Goal: Task Accomplishment & Management: Complete application form

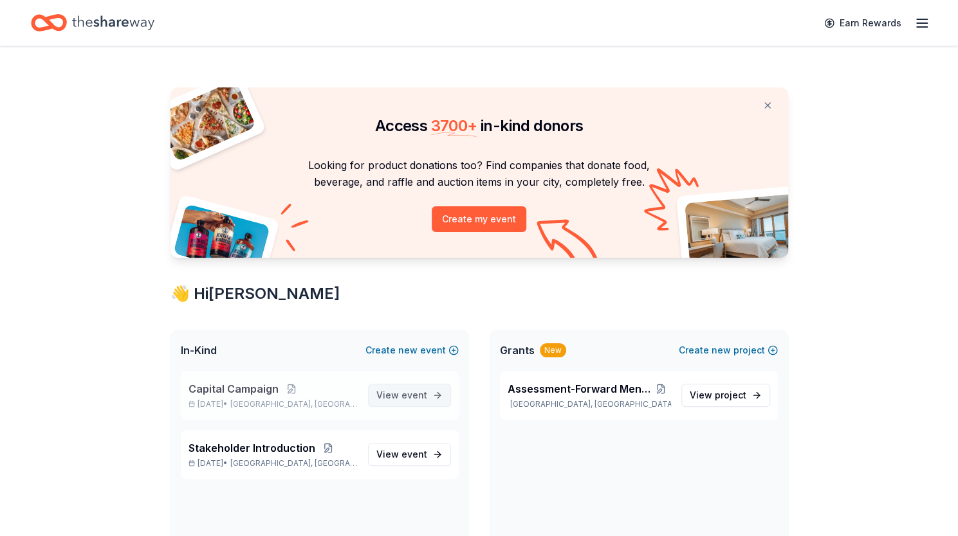
click at [424, 389] on span "View event" at bounding box center [401, 395] width 51 height 15
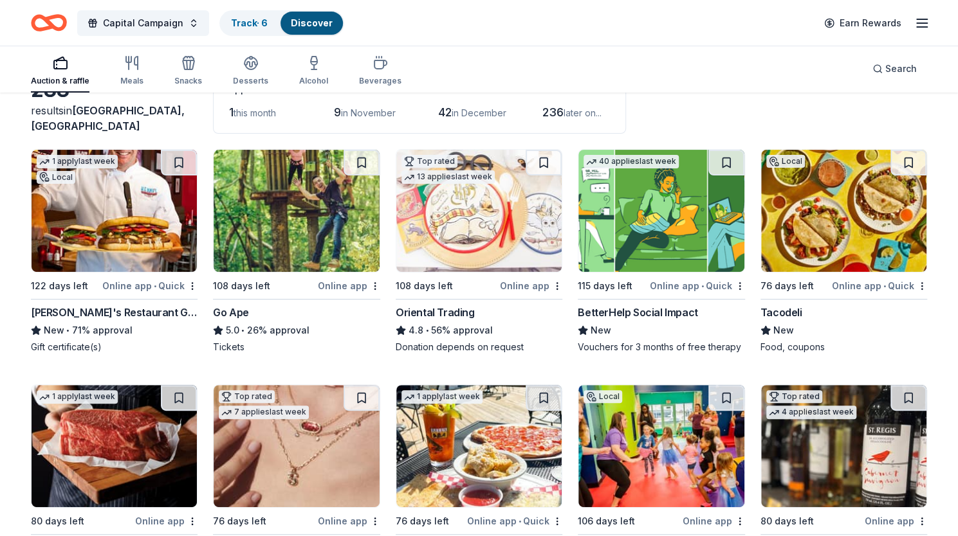
scroll to position [88, 0]
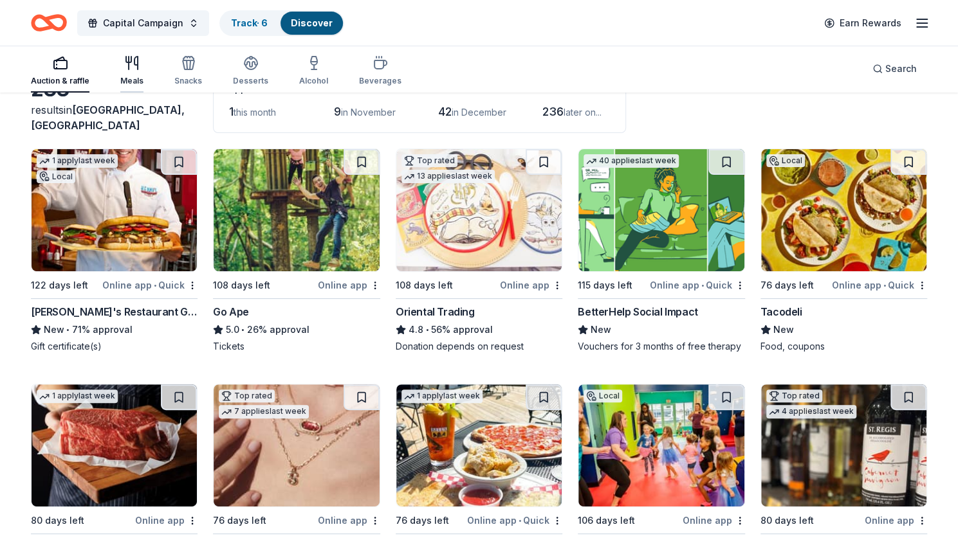
click at [129, 69] on icon "button" at bounding box center [129, 63] width 0 height 13
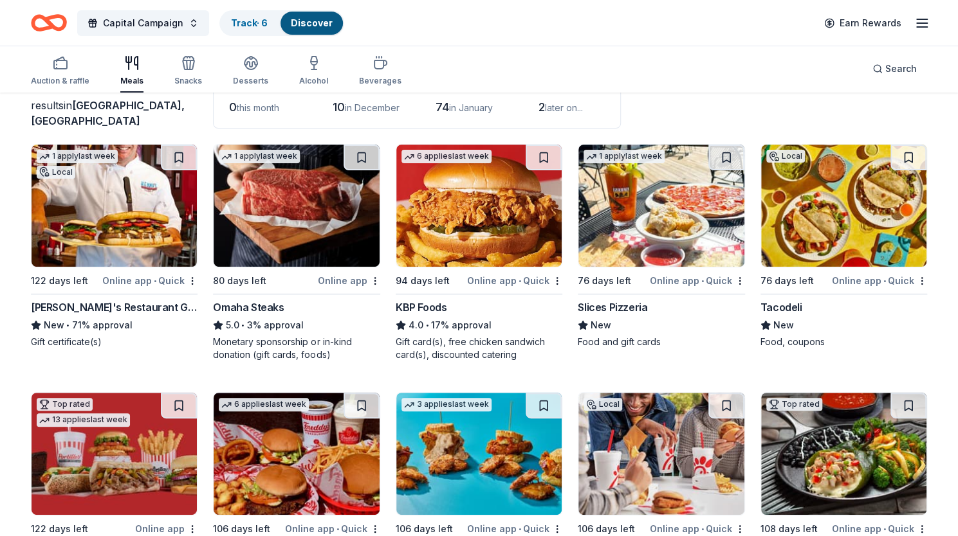
scroll to position [93, 0]
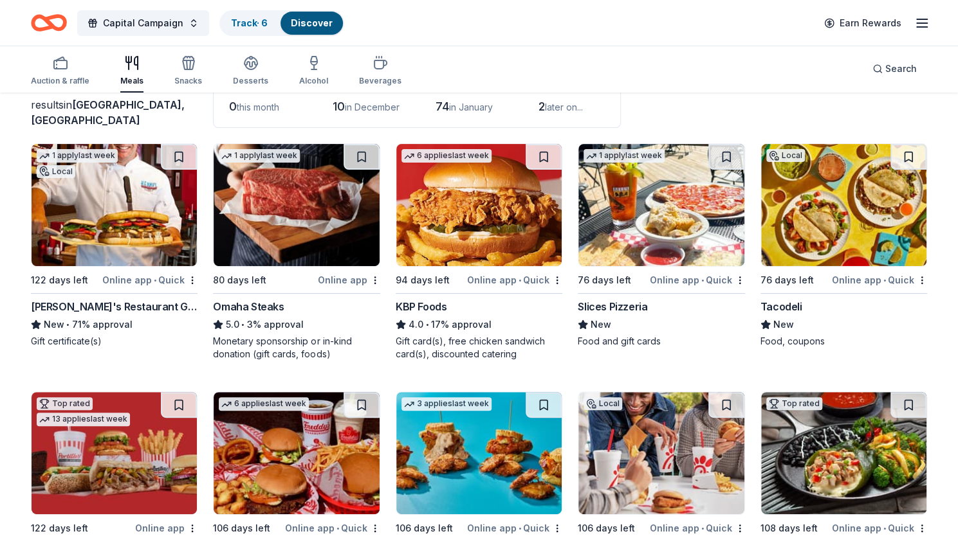
click at [868, 202] on img at bounding box center [843, 205] width 165 height 122
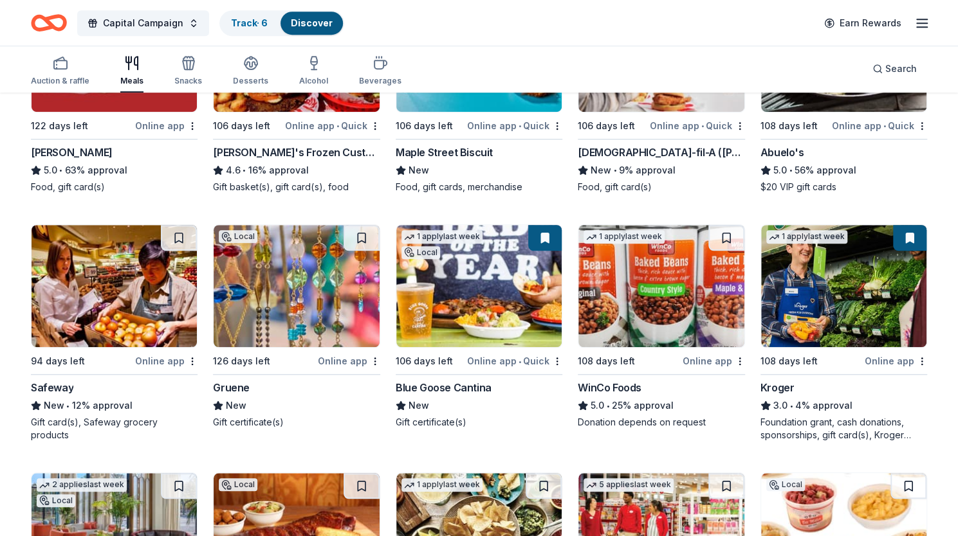
scroll to position [504, 0]
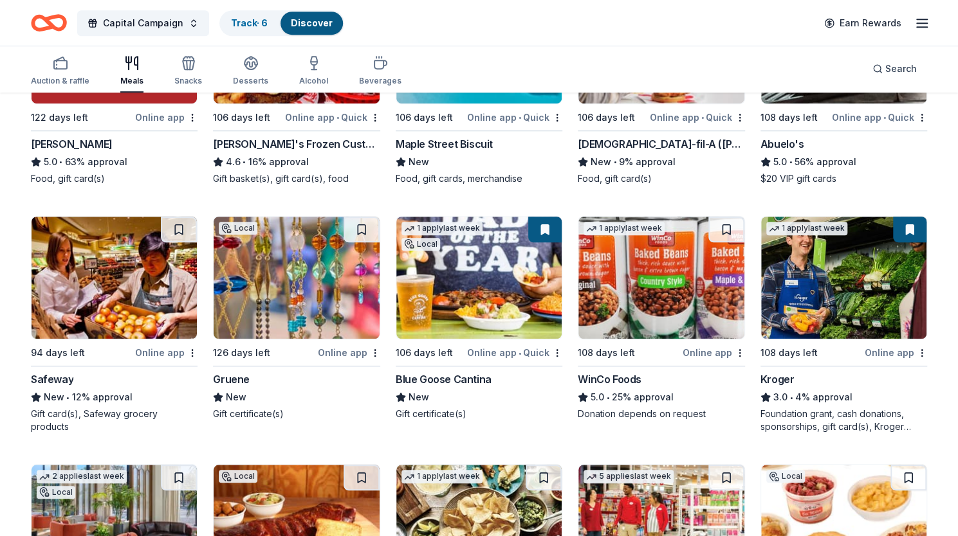
click at [517, 251] on img at bounding box center [478, 278] width 165 height 122
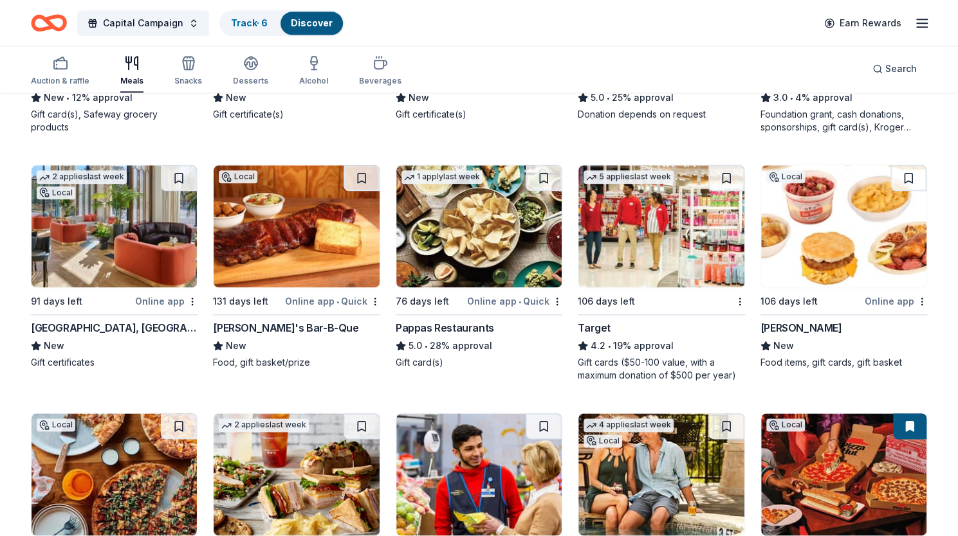
scroll to position [806, 0]
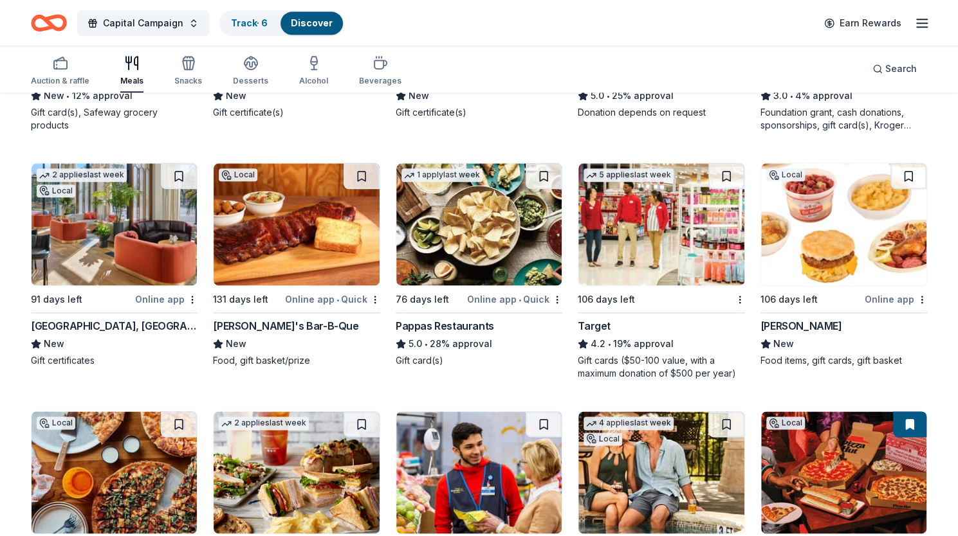
click at [606, 294] on div "106 days left" at bounding box center [605, 299] width 57 height 15
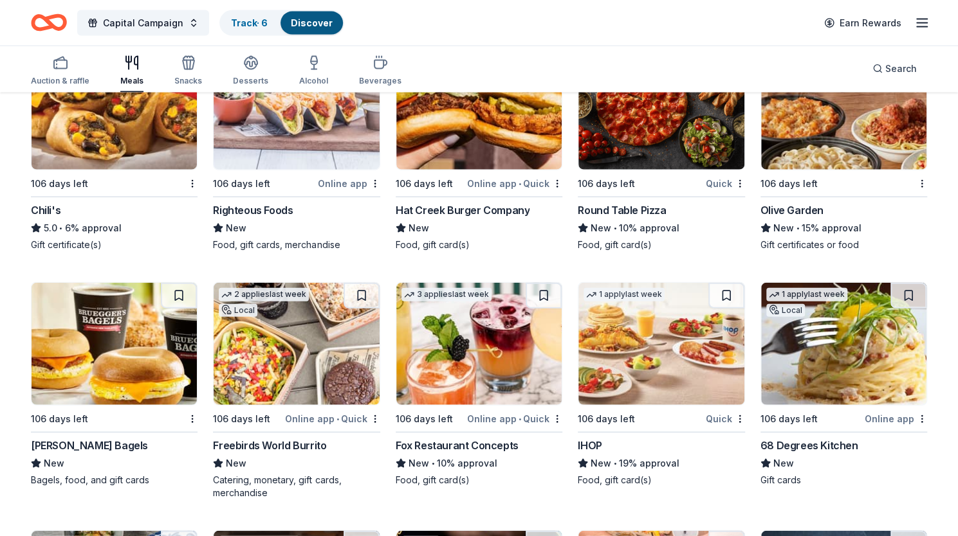
scroll to position [1667, 0]
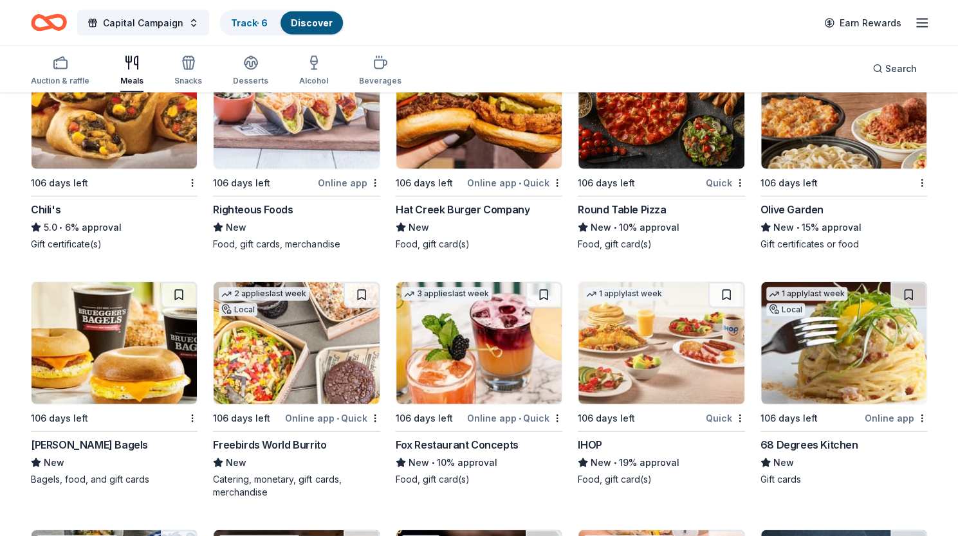
click at [262, 350] on img at bounding box center [296, 343] width 165 height 122
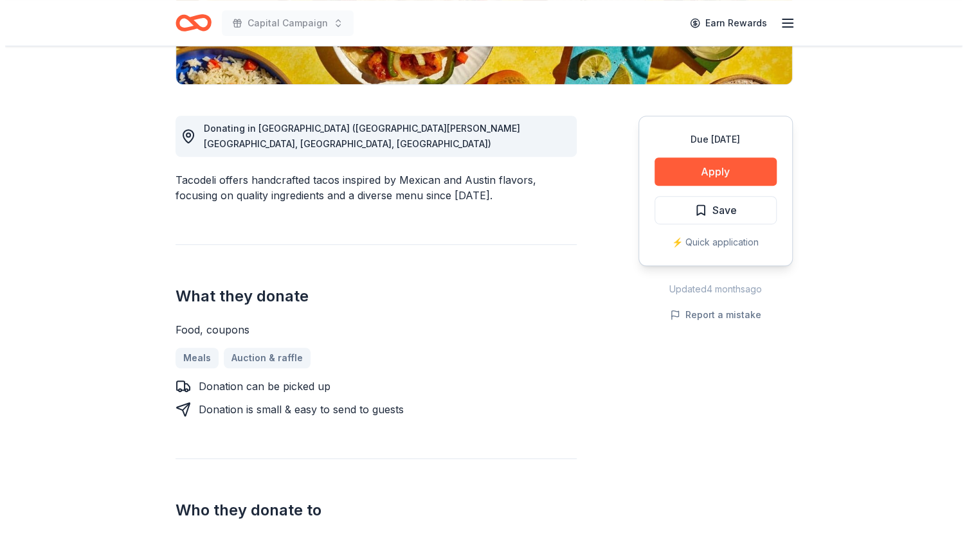
scroll to position [307, 0]
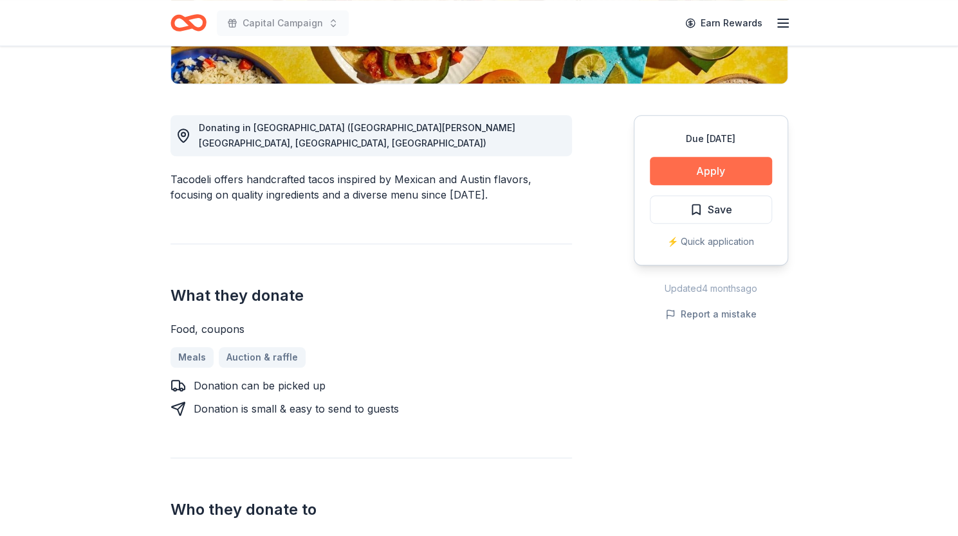
click at [713, 179] on button "Apply" at bounding box center [711, 171] width 122 height 28
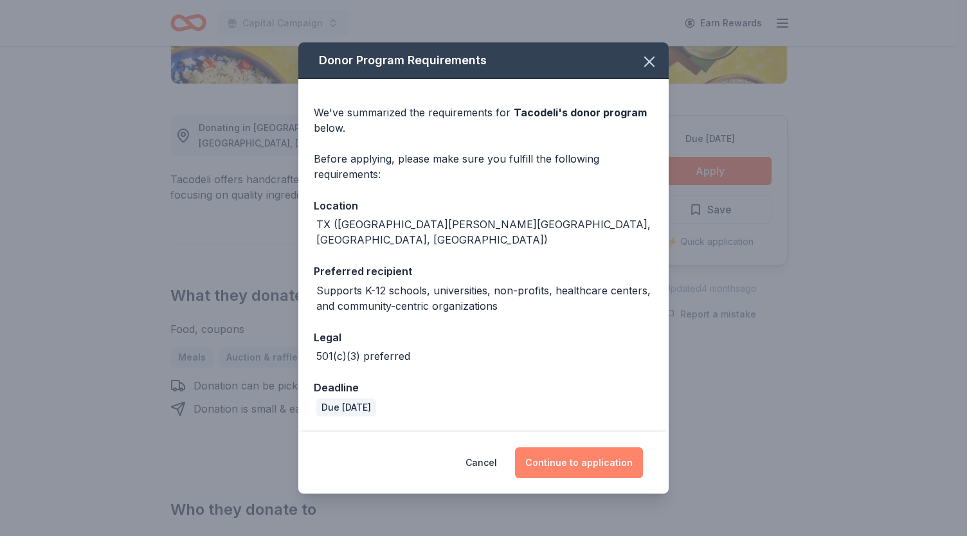
click at [576, 455] on button "Continue to application" at bounding box center [579, 463] width 128 height 31
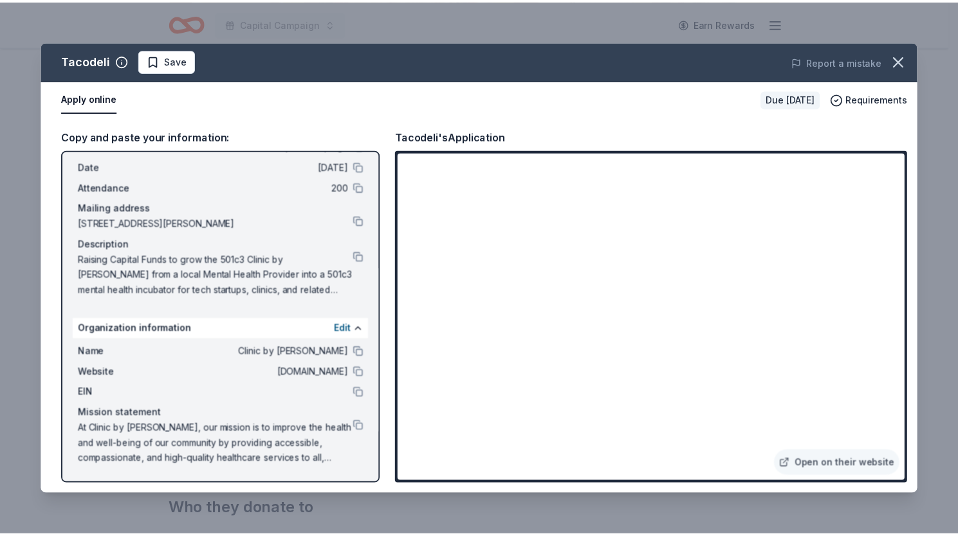
scroll to position [0, 0]
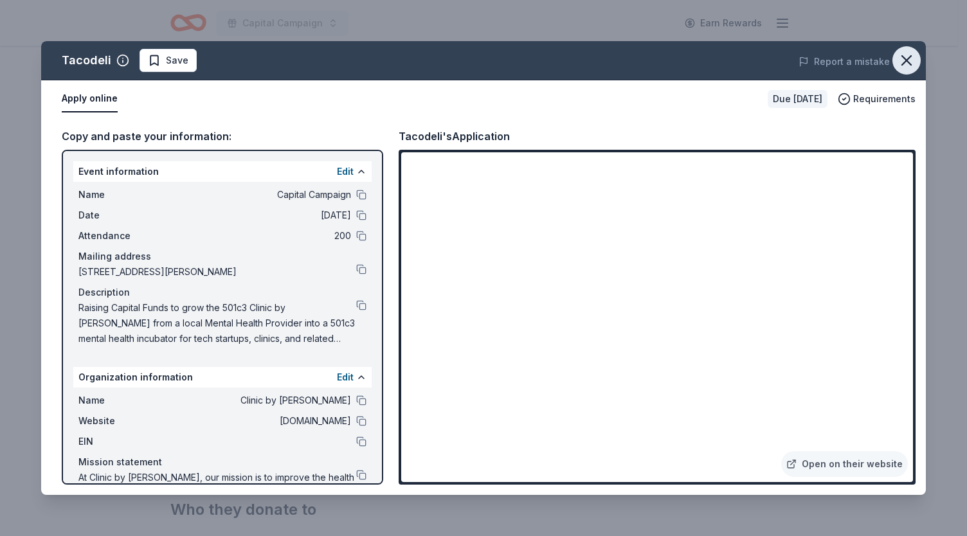
click at [911, 59] on icon "button" at bounding box center [907, 60] width 18 height 18
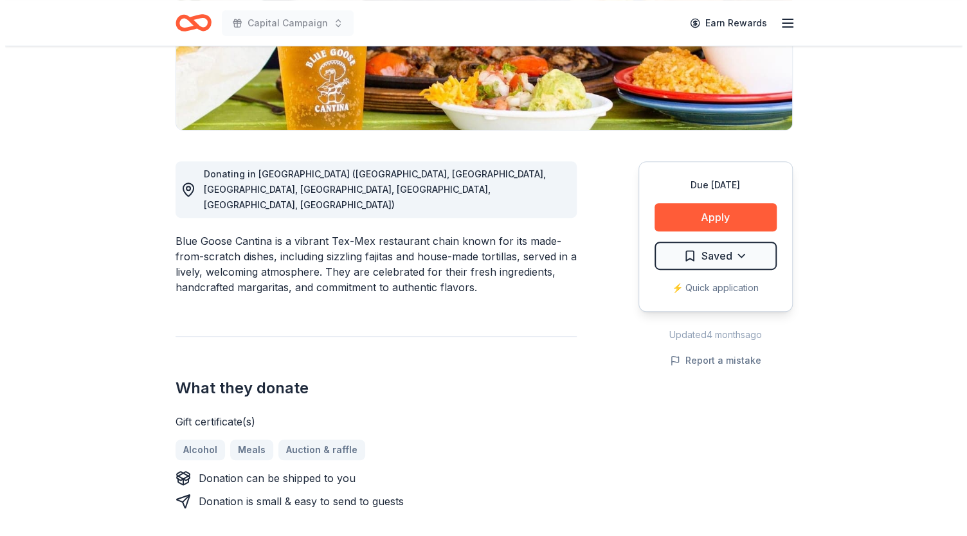
scroll to position [260, 0]
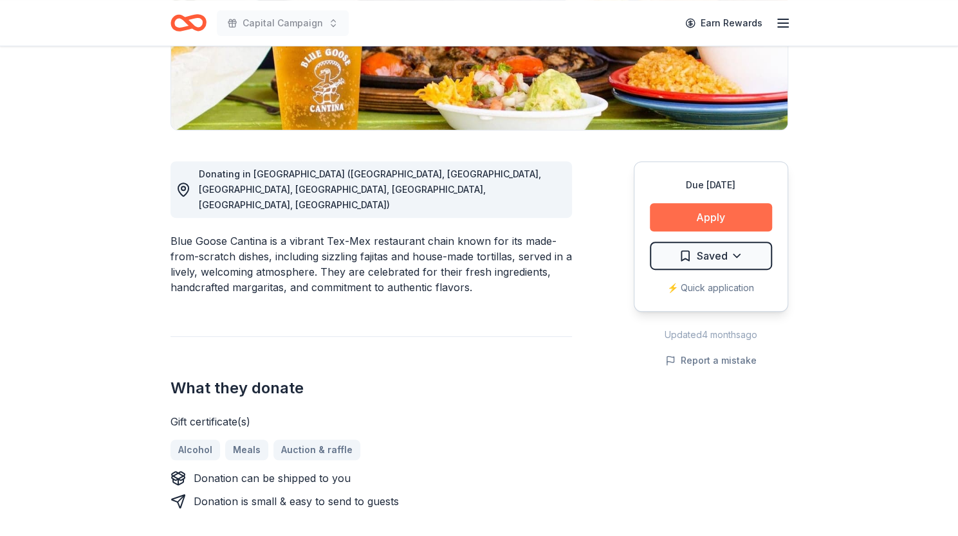
click at [710, 223] on button "Apply" at bounding box center [711, 217] width 122 height 28
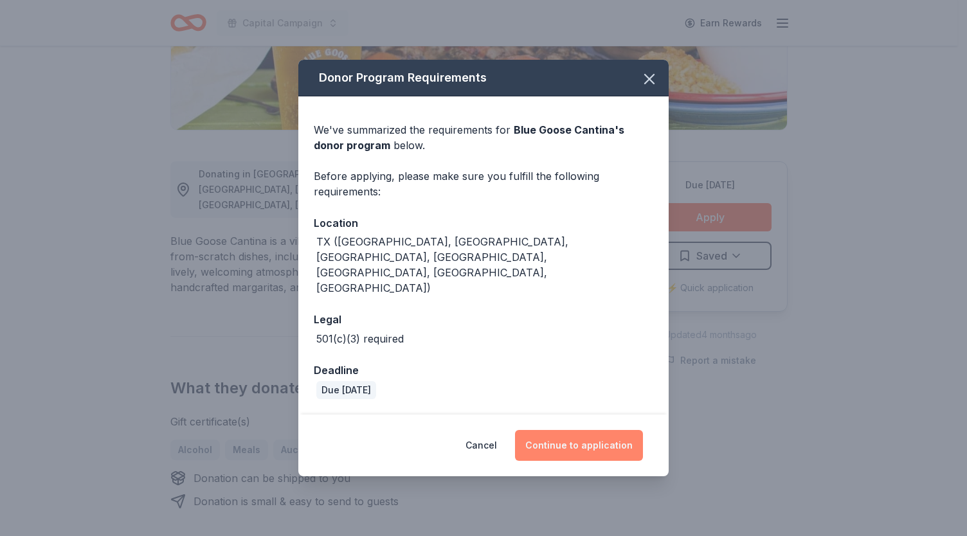
click at [586, 433] on button "Continue to application" at bounding box center [579, 445] width 128 height 31
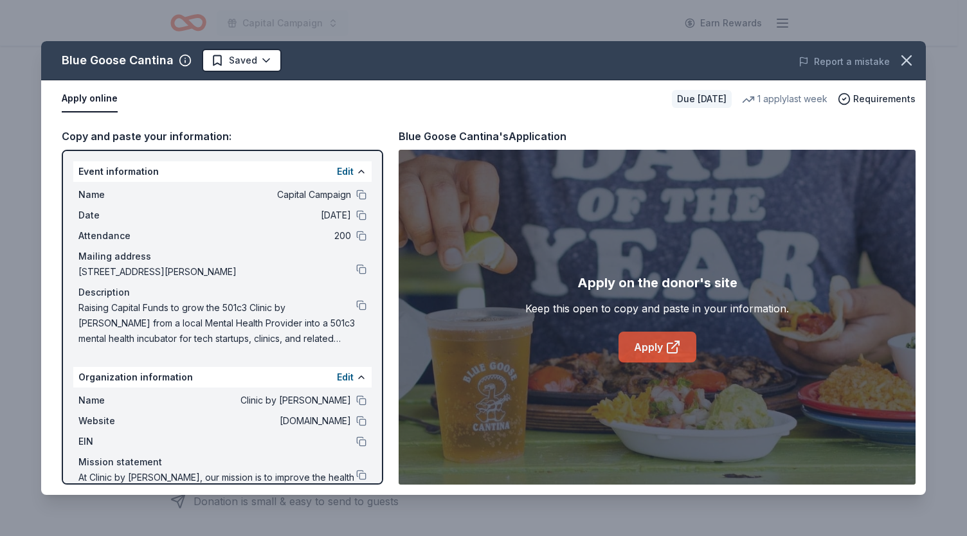
click at [683, 342] on link "Apply" at bounding box center [658, 347] width 78 height 31
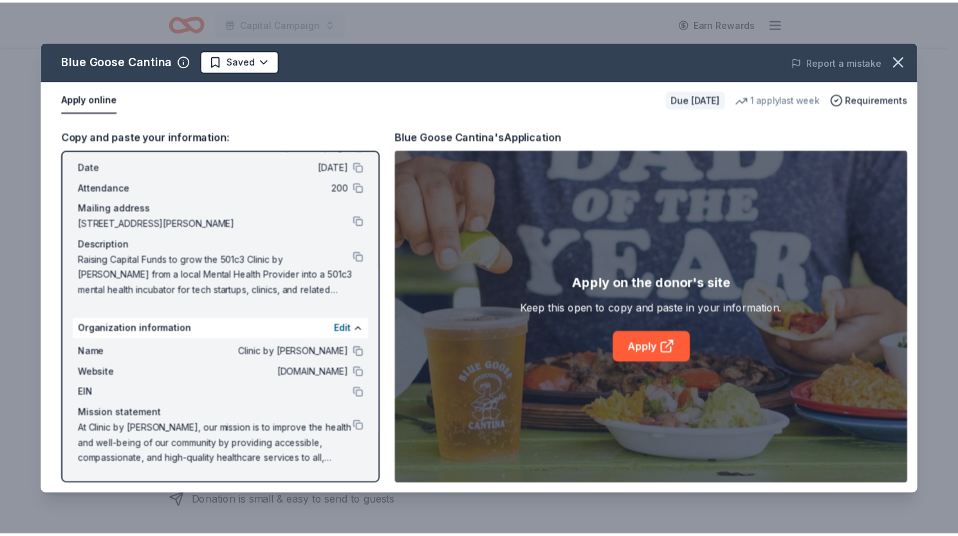
scroll to position [0, 0]
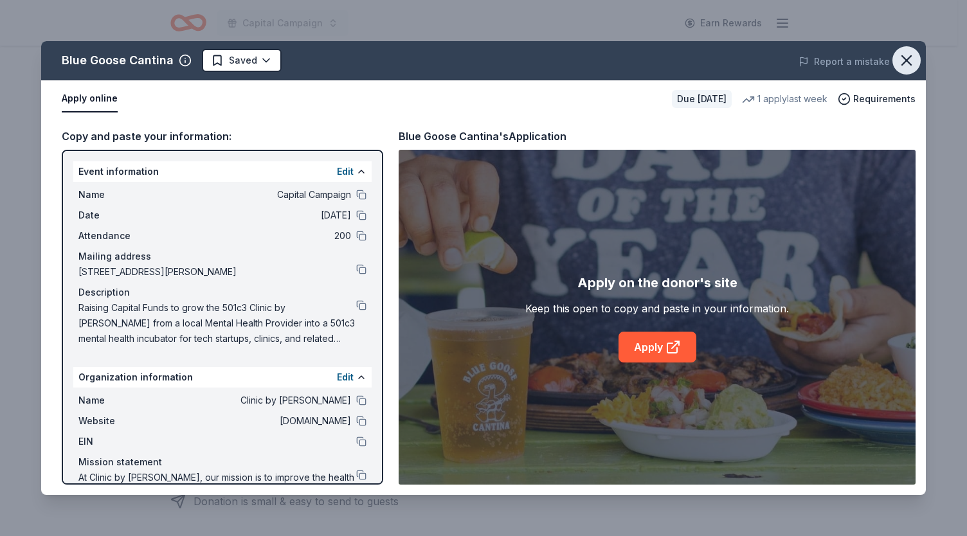
click at [912, 64] on icon "button" at bounding box center [907, 60] width 18 height 18
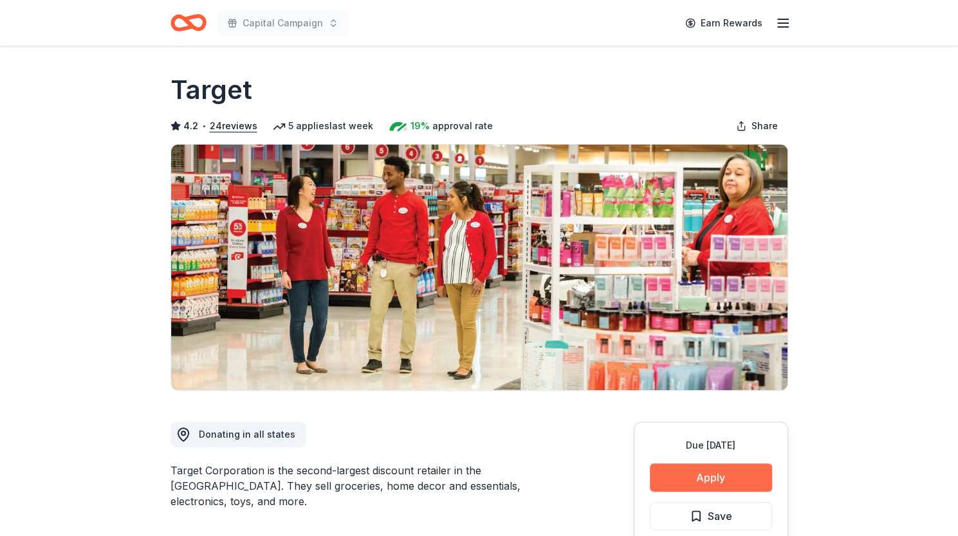
click at [718, 478] on button "Apply" at bounding box center [711, 478] width 122 height 28
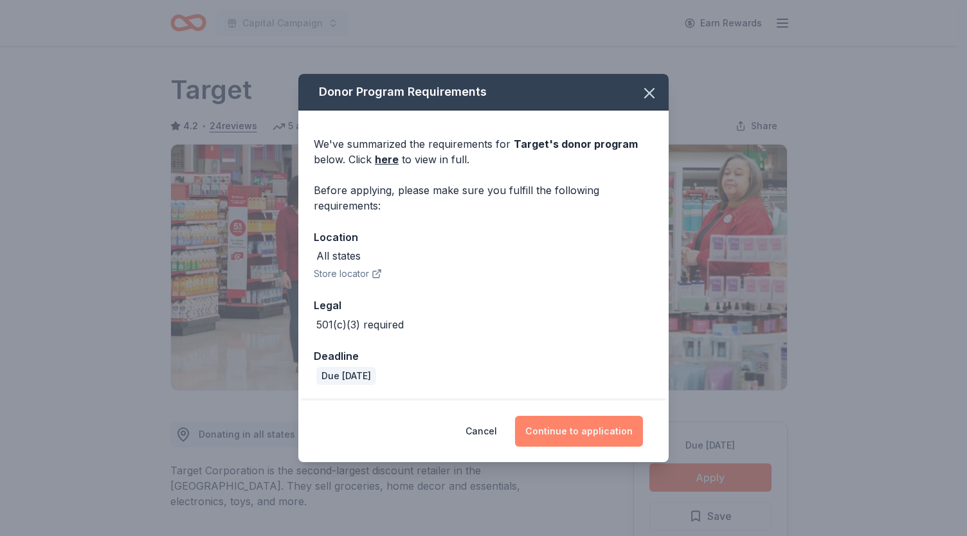
click at [620, 425] on button "Continue to application" at bounding box center [579, 431] width 128 height 31
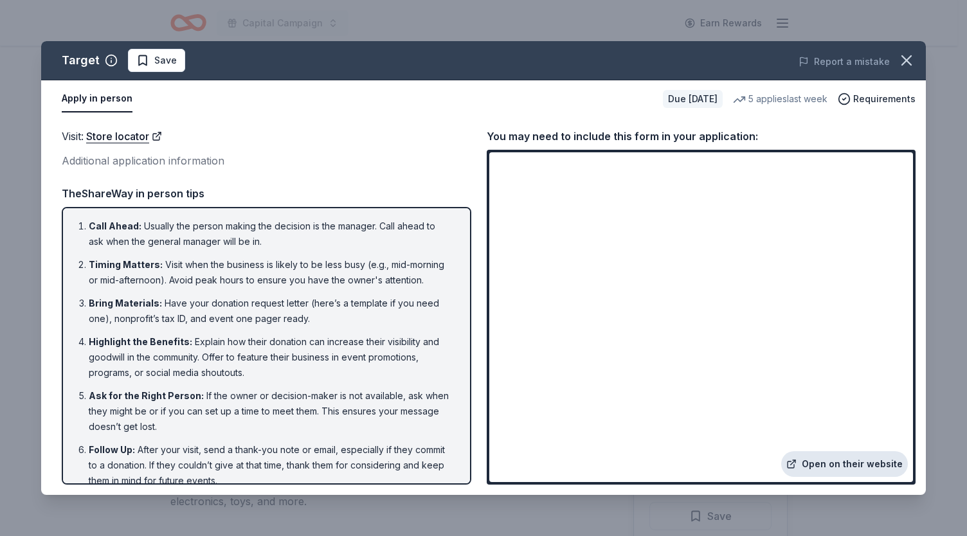
click at [818, 469] on link "Open on their website" at bounding box center [844, 464] width 127 height 26
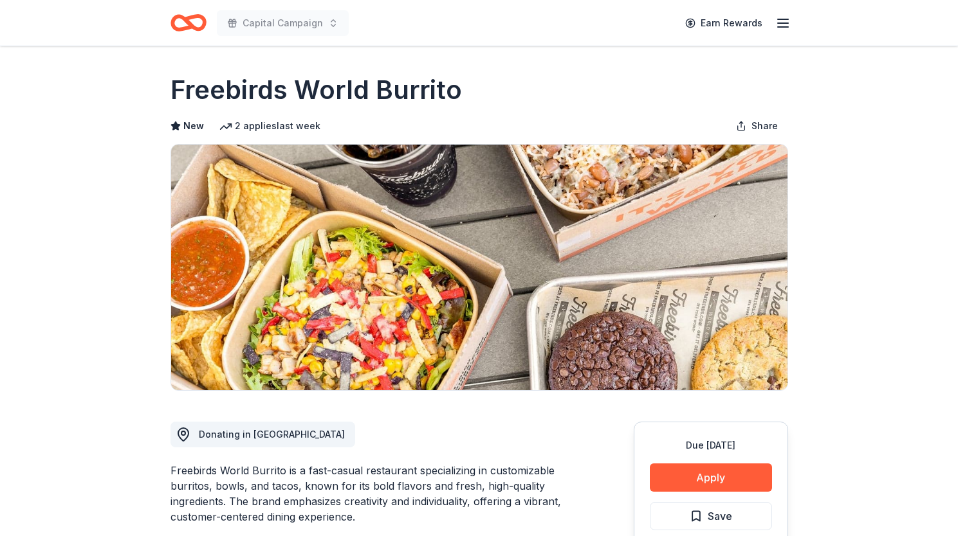
scroll to position [315, 0]
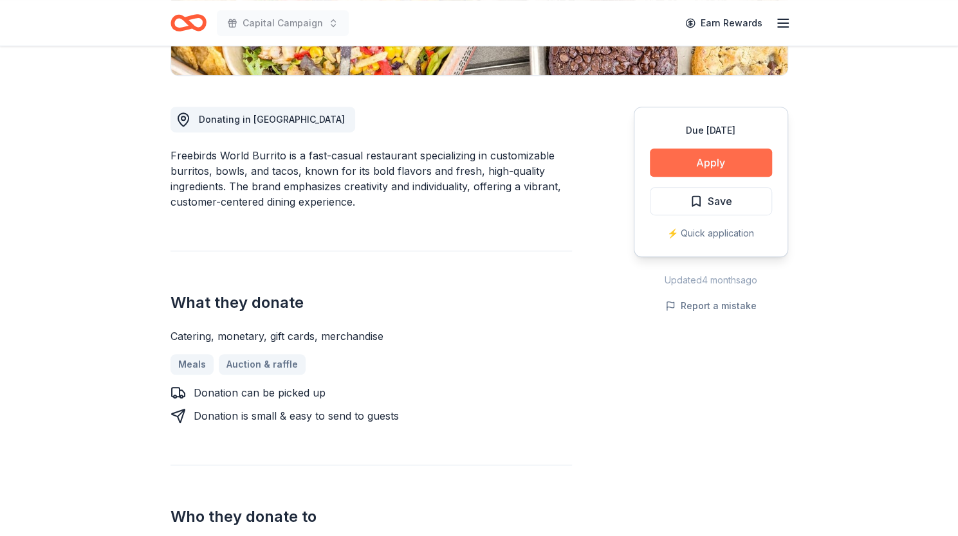
click at [742, 167] on button "Apply" at bounding box center [711, 163] width 122 height 28
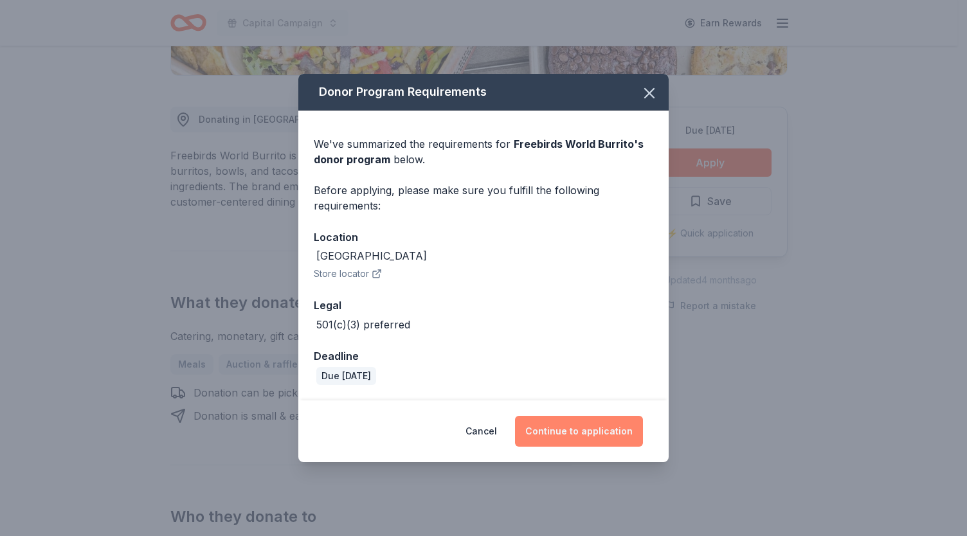
click at [581, 424] on button "Continue to application" at bounding box center [579, 431] width 128 height 31
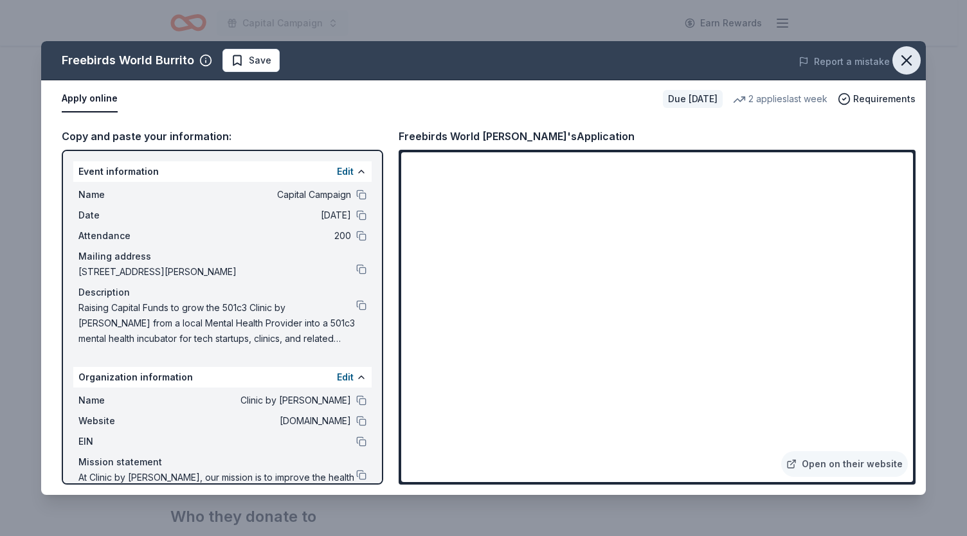
click at [902, 60] on icon "button" at bounding box center [907, 60] width 18 height 18
